Goal: Task Accomplishment & Management: Manage account settings

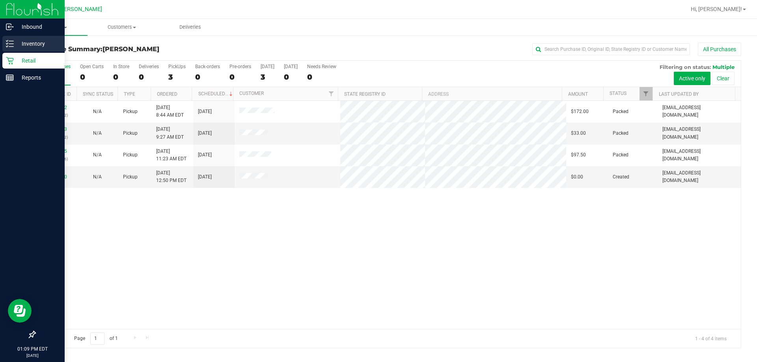
click at [9, 46] on icon at bounding box center [10, 44] width 8 height 8
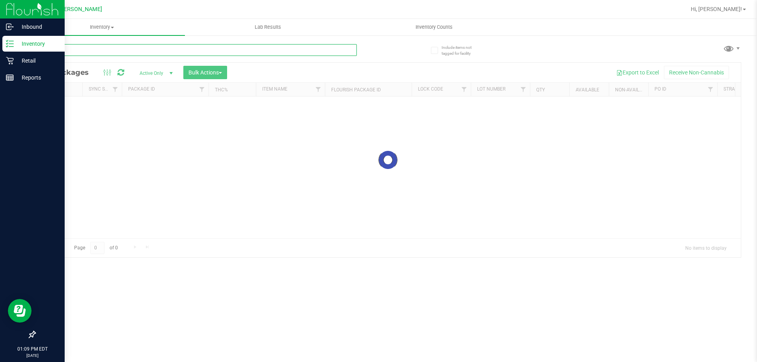
click at [108, 52] on div "Inventory All packages All inventory Waste log Create inventory Lab Results Inv…" at bounding box center [388, 190] width 738 height 343
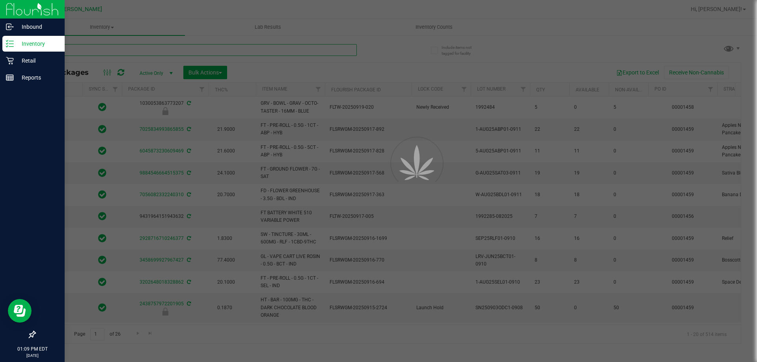
type input "[DATE]"
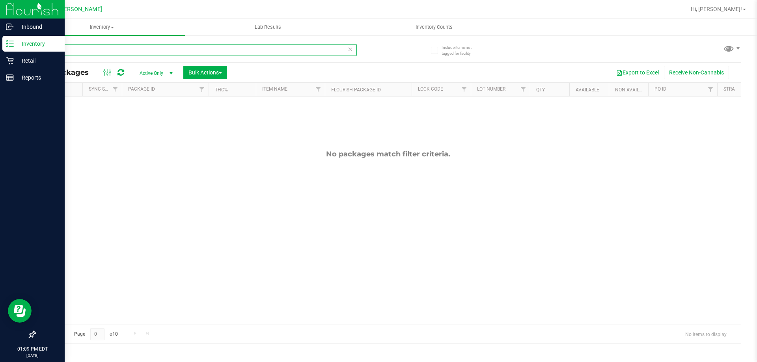
type input "w"
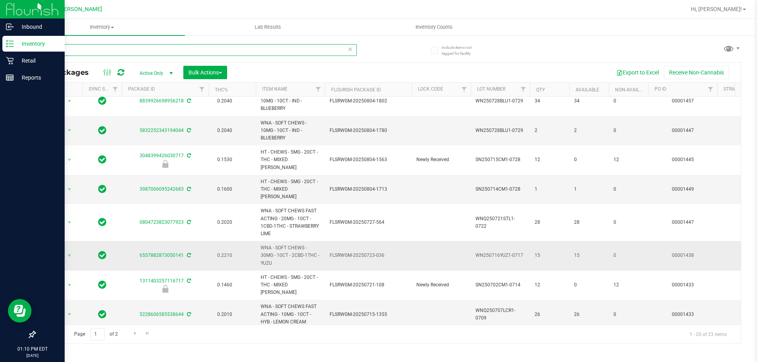
scroll to position [299, 0]
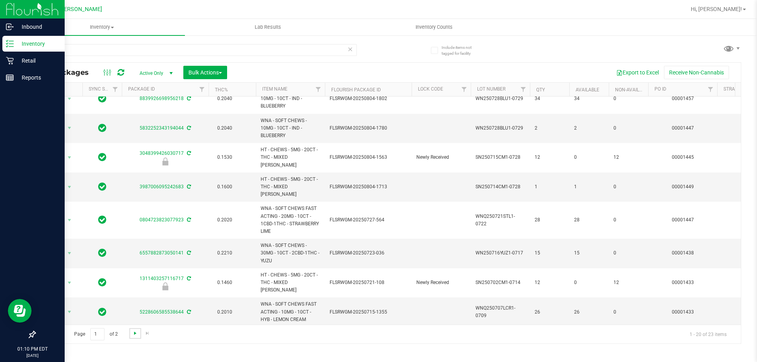
click at [132, 335] on span "Go to the next page" at bounding box center [135, 333] width 6 height 6
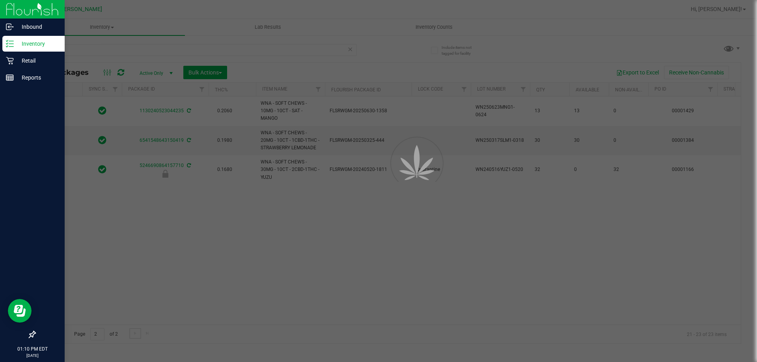
scroll to position [0, 0]
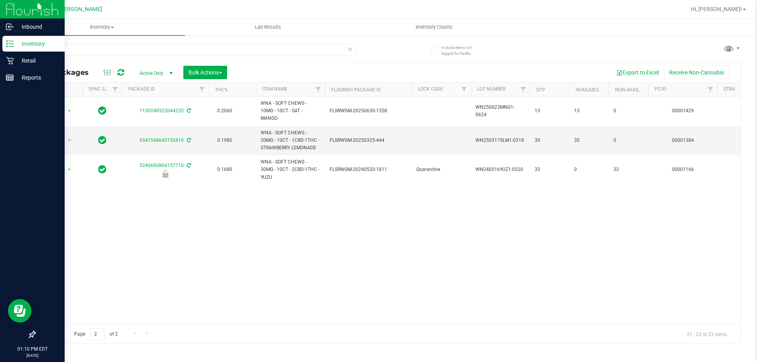
click at [57, 336] on span "Go to the previous page" at bounding box center [57, 333] width 6 height 6
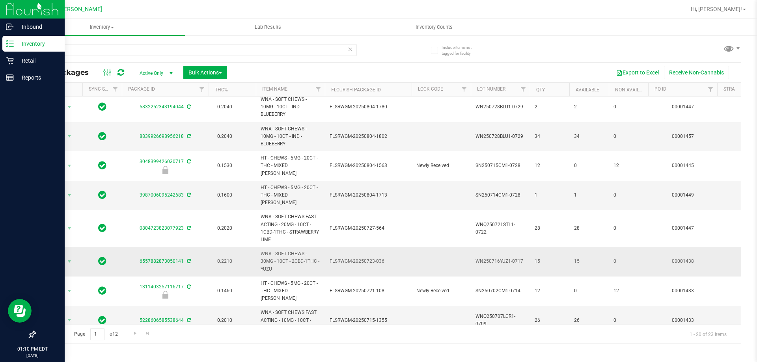
scroll to position [299, 0]
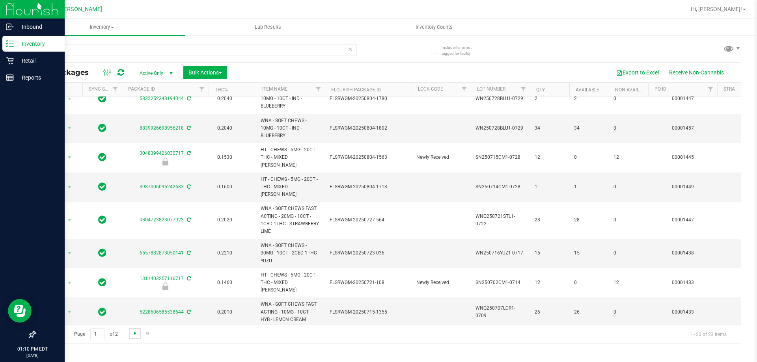
click at [135, 333] on span "Go to the next page" at bounding box center [135, 333] width 6 height 6
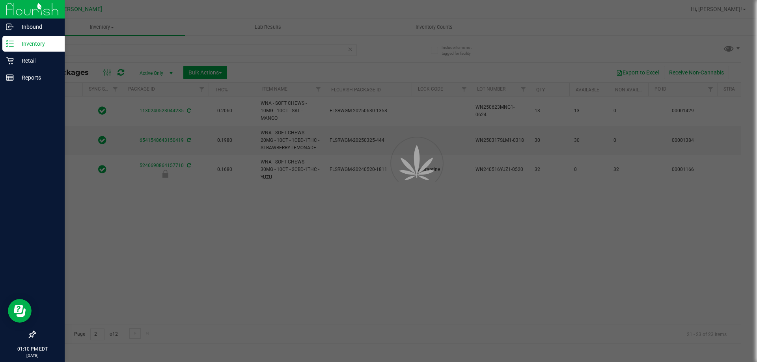
scroll to position [0, 0]
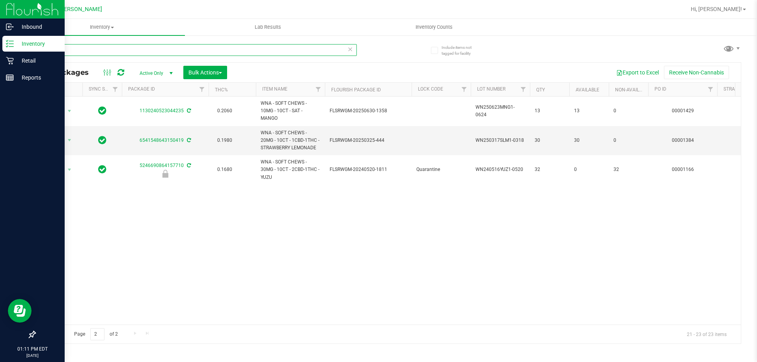
click at [149, 50] on input "chew" at bounding box center [196, 50] width 322 height 12
type input "c"
type input "x"
type input "zkr"
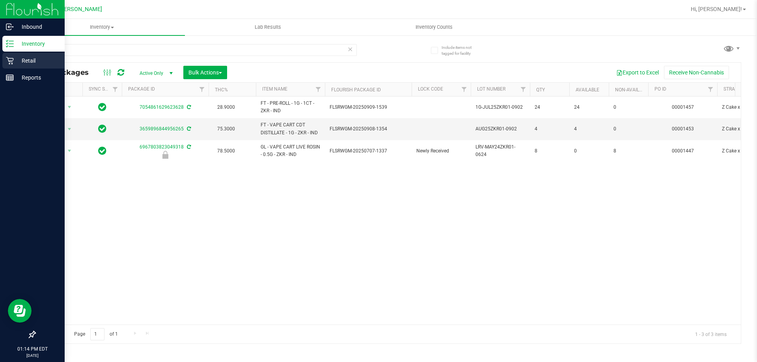
click at [23, 58] on p "Retail" at bounding box center [37, 60] width 47 height 9
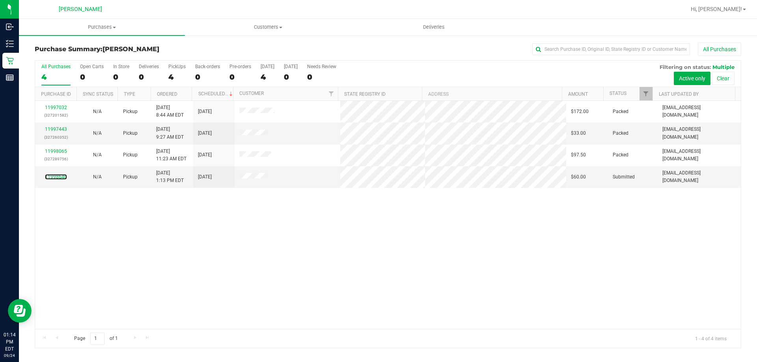
click at [49, 177] on link "11998640" at bounding box center [56, 177] width 22 height 6
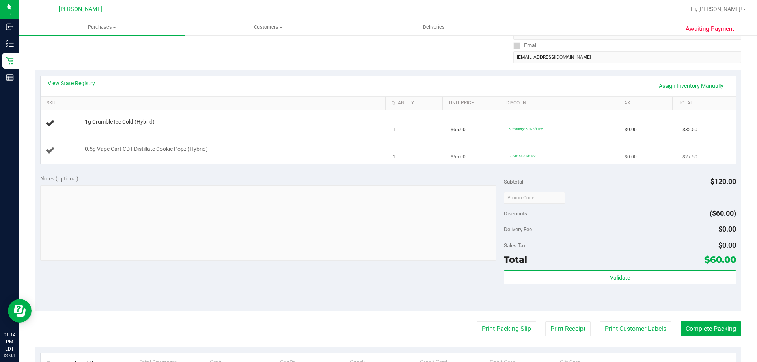
scroll to position [118, 0]
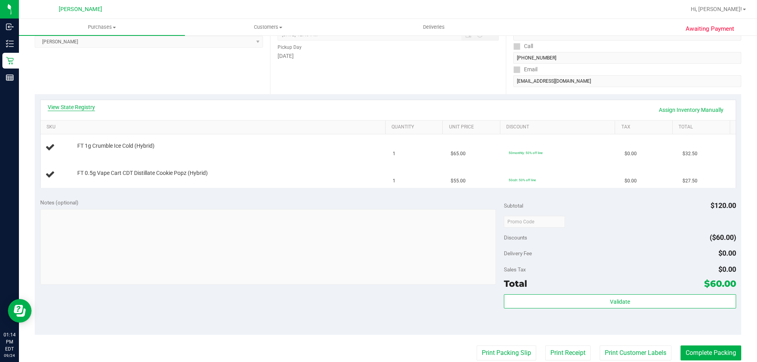
click at [78, 106] on link "View State Registry" at bounding box center [71, 107] width 47 height 8
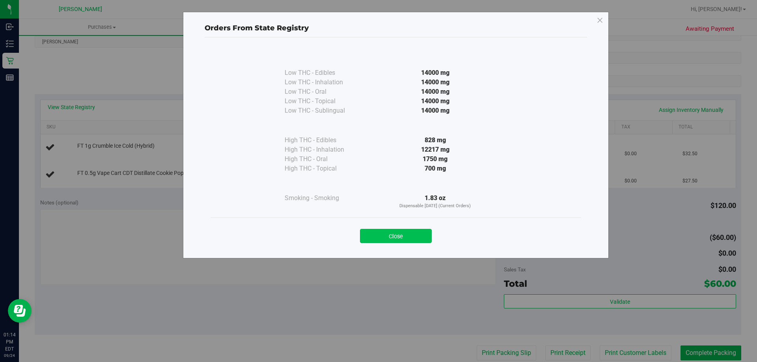
click at [388, 234] on button "Close" at bounding box center [396, 236] width 72 height 14
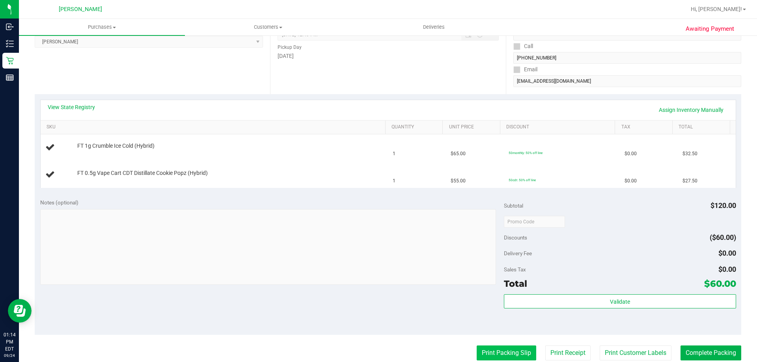
click at [514, 355] on button "Print Packing Slip" at bounding box center [506, 353] width 60 height 15
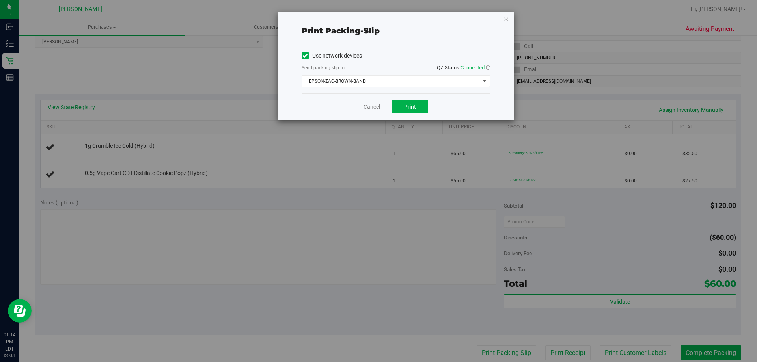
click at [417, 97] on div "Cancel Print" at bounding box center [395, 106] width 188 height 26
click at [402, 110] on button "Print" at bounding box center [410, 106] width 36 height 13
click at [368, 106] on link "Cancel" at bounding box center [371, 107] width 17 height 8
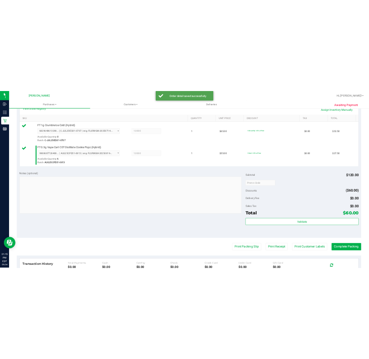
scroll to position [197, 0]
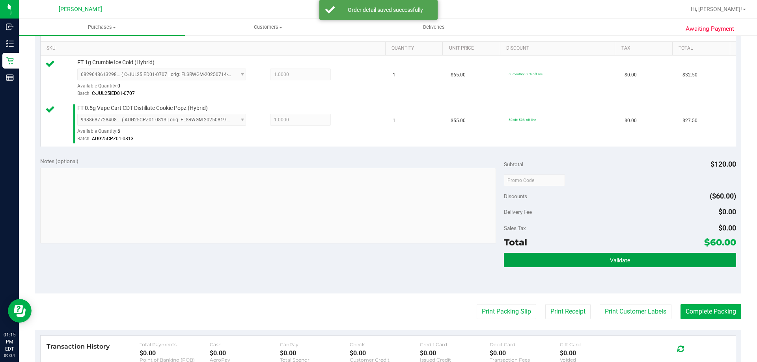
click at [532, 264] on button "Validate" at bounding box center [620, 260] width 232 height 14
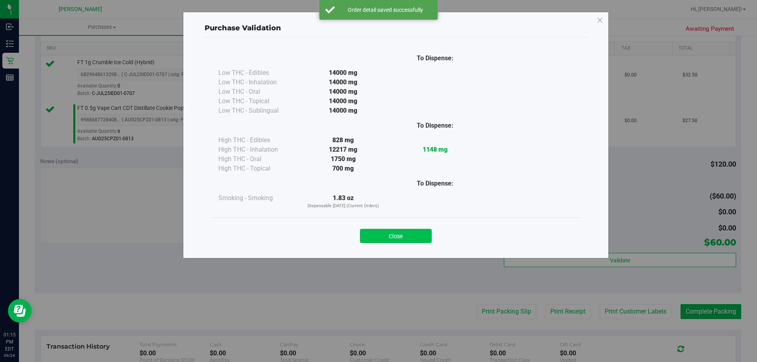
click at [395, 239] on button "Close" at bounding box center [396, 236] width 72 height 14
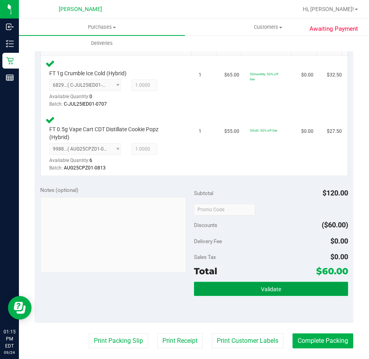
click at [248, 296] on button "Validate" at bounding box center [271, 289] width 154 height 14
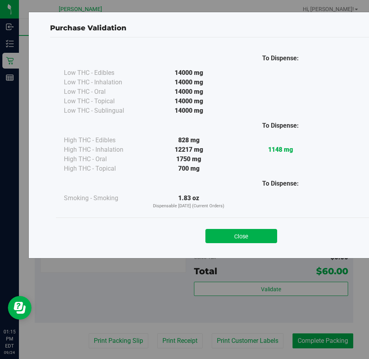
click at [238, 236] on button "Close" at bounding box center [241, 236] width 72 height 14
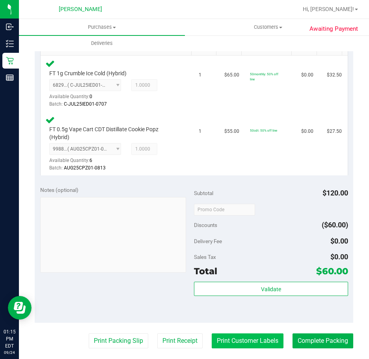
click at [234, 341] on button "Print Customer Labels" at bounding box center [248, 340] width 72 height 15
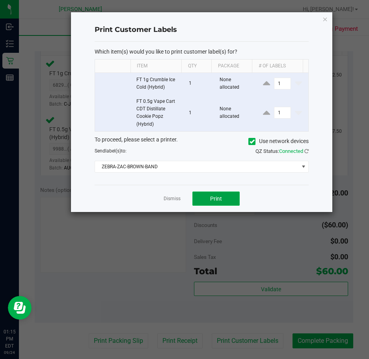
click at [220, 196] on span "Print" at bounding box center [216, 198] width 12 height 6
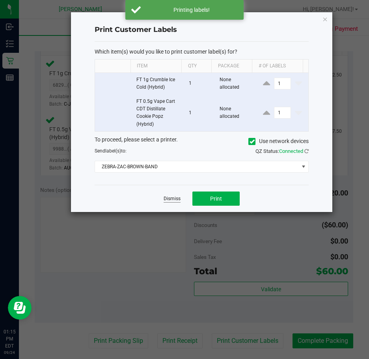
click at [176, 199] on link "Dismiss" at bounding box center [172, 198] width 17 height 7
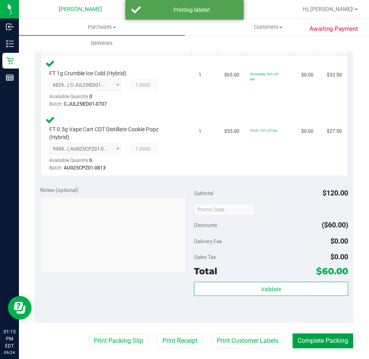
click at [304, 340] on button "Complete Packing" at bounding box center [322, 340] width 61 height 15
